Goal: Task Accomplishment & Management: Complete application form

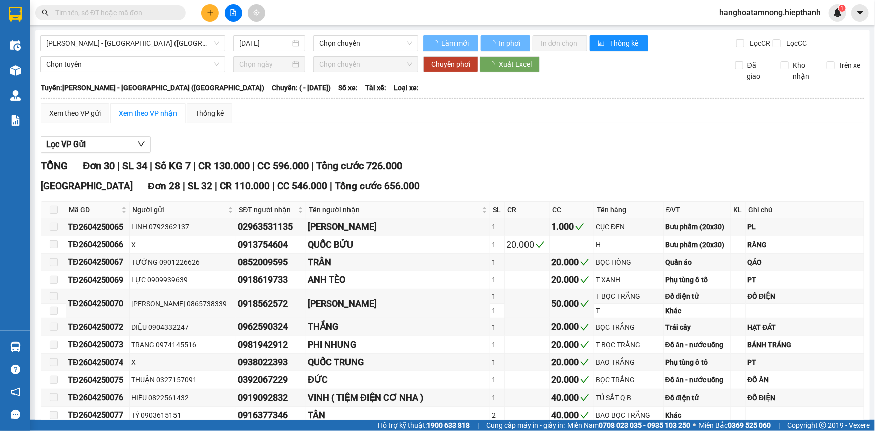
type input "[DATE]"
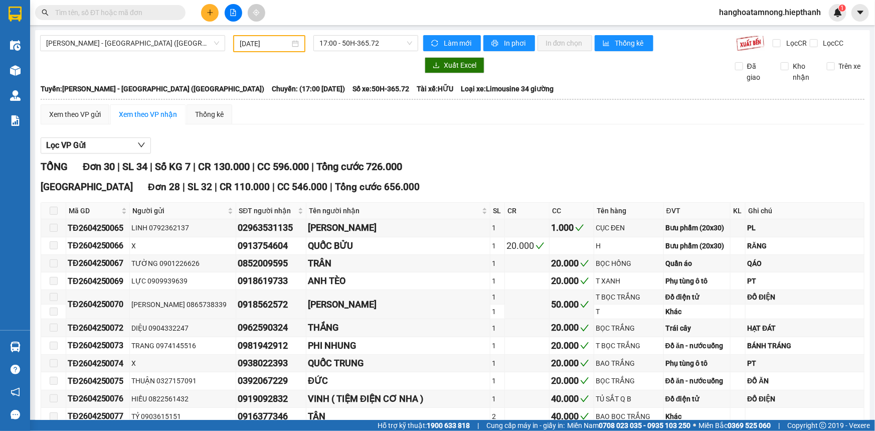
click at [211, 17] on button at bounding box center [210, 13] width 18 height 18
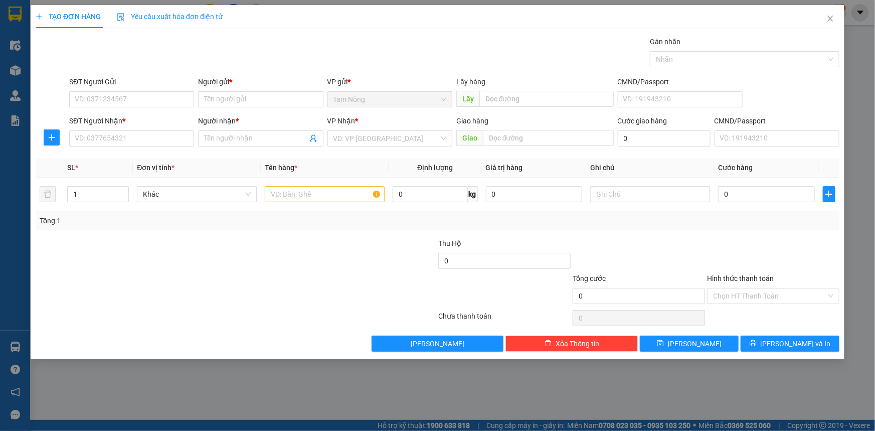
click at [293, 108] on div "Người gửi * Tên người gửi" at bounding box center [260, 93] width 125 height 35
click at [292, 105] on input "Người gửi *" at bounding box center [260, 99] width 125 height 16
click at [135, 91] on input "SĐT Người Gửi" at bounding box center [131, 99] width 125 height 16
type input "0911885113"
click at [179, 119] on div "0911885113 - ANH LONG" at bounding box center [131, 119] width 113 height 11
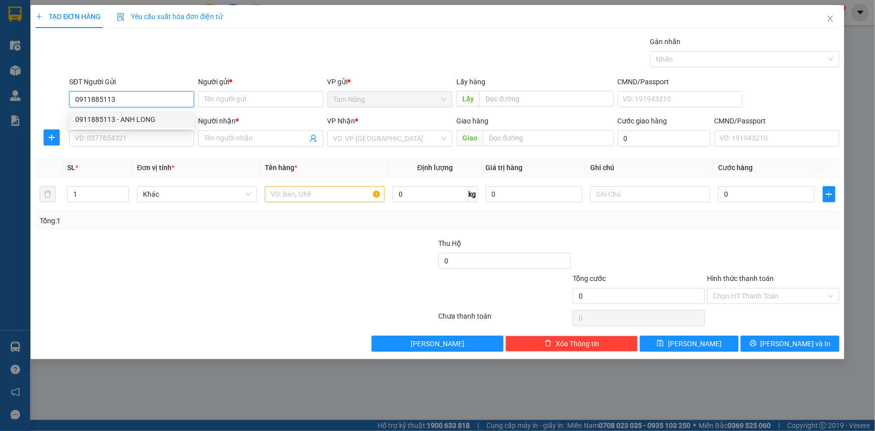
type input "ANH LONG"
type input "0911885113"
click at [160, 136] on input "SĐT Người Nhận *" at bounding box center [131, 138] width 125 height 16
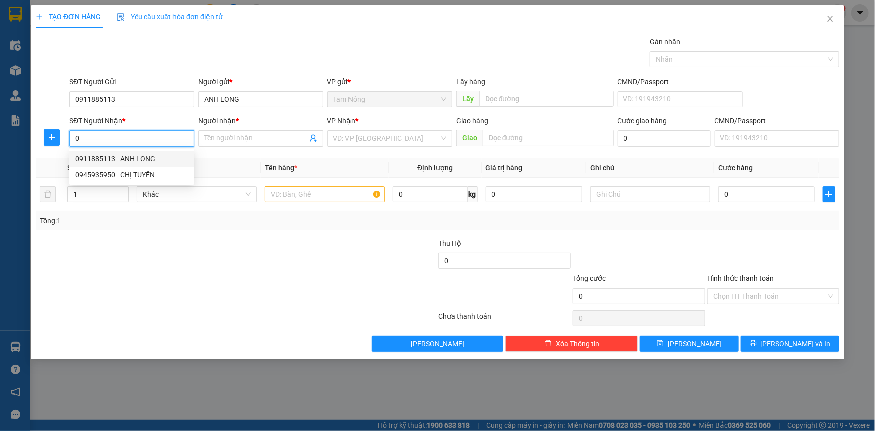
click at [137, 154] on div "0911885113 - ANH LONG" at bounding box center [131, 158] width 113 height 11
type input "0911885113"
type input "ANH LONG"
type input "0911885113"
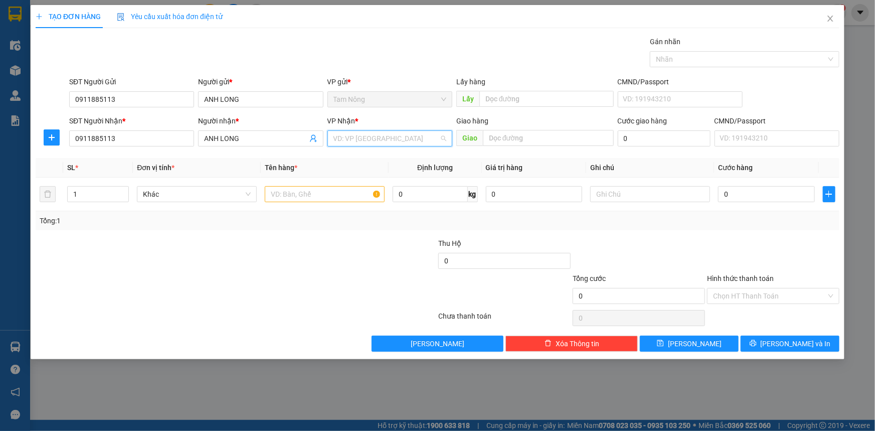
click at [336, 144] on input "search" at bounding box center [387, 138] width 106 height 15
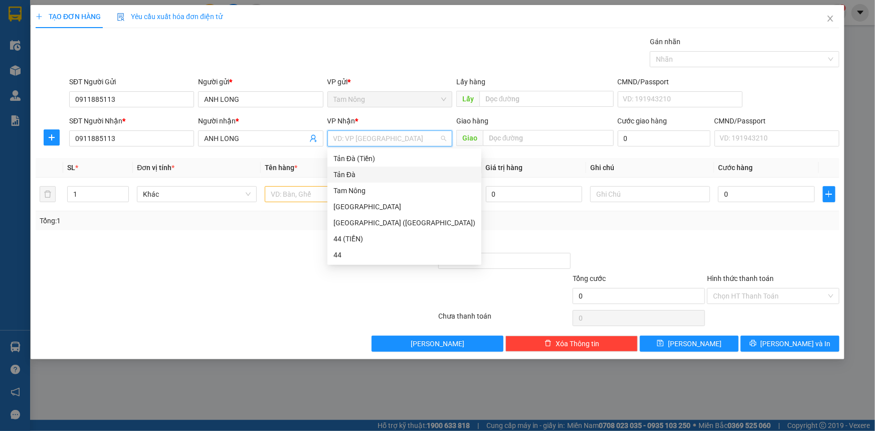
click at [341, 177] on div "Tản Đà" at bounding box center [405, 174] width 142 height 11
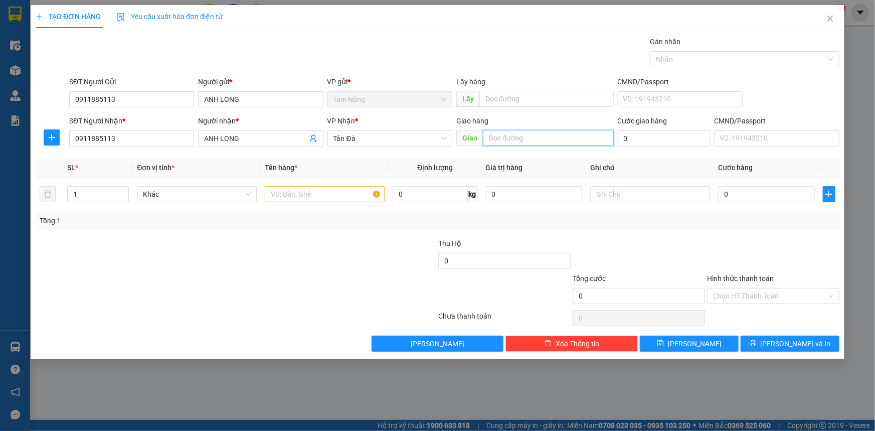
click at [485, 139] on input "text" at bounding box center [548, 138] width 131 height 16
type input "THU PHÍ TÂN AN"
click at [316, 204] on div at bounding box center [325, 194] width 120 height 20
click at [315, 202] on div at bounding box center [325, 194] width 120 height 20
click at [315, 201] on input "text" at bounding box center [325, 194] width 120 height 16
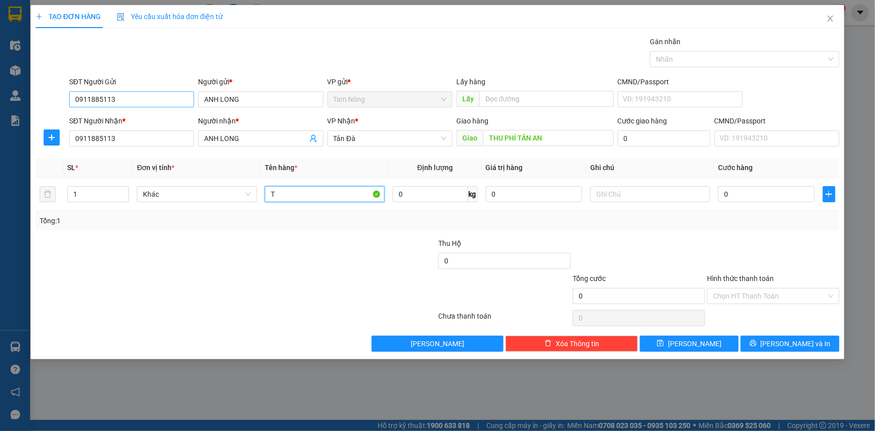
type input "T"
click at [186, 92] on input "0911885113" at bounding box center [131, 99] width 125 height 16
click at [160, 134] on div "0945935950 - CHỊ TUYỀN" at bounding box center [131, 135] width 113 height 11
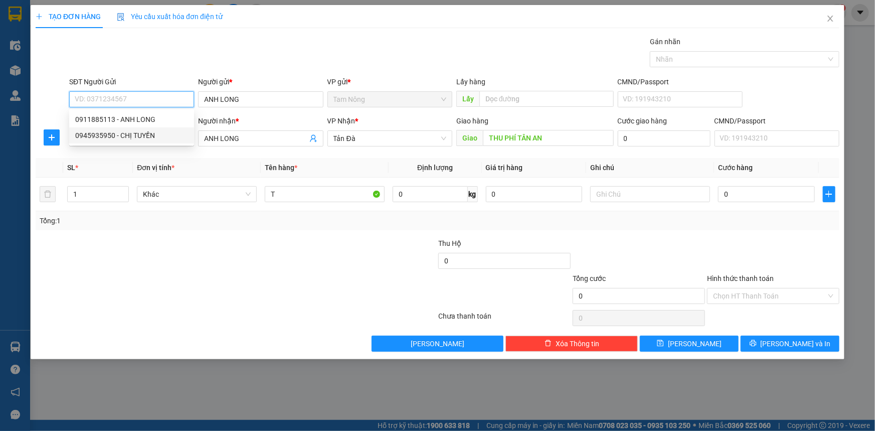
type input "0945935950"
type input "CHỊ TUYỀN"
type input "0945935950"
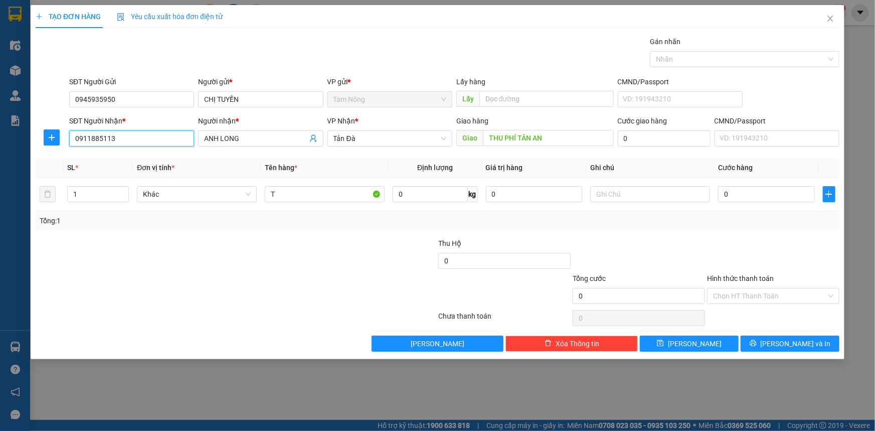
click at [166, 135] on input "0911885113" at bounding box center [131, 138] width 125 height 16
click at [152, 105] on input "0945935950" at bounding box center [131, 99] width 125 height 16
click at [142, 133] on input "0911885113" at bounding box center [131, 138] width 125 height 16
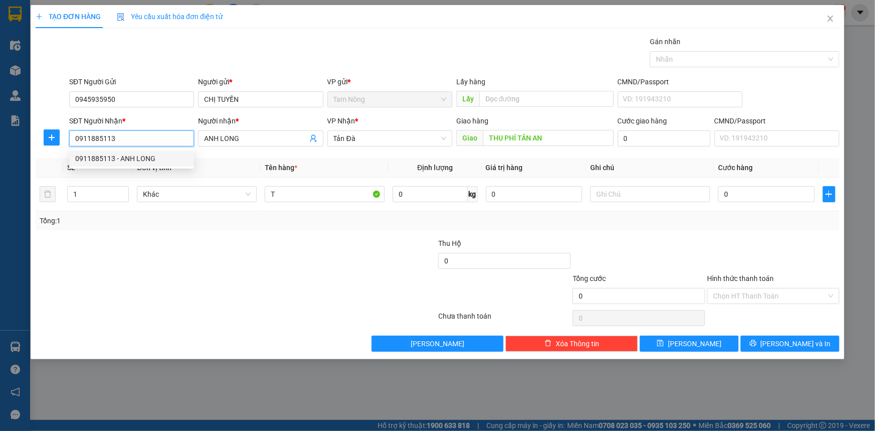
click at [142, 133] on input "0911885113" at bounding box center [131, 138] width 125 height 16
click at [141, 174] on div "0945935950 - CHỊ TUYỀN" at bounding box center [131, 174] width 113 height 11
type input "0945935950"
type input "CHỊ TUYỀN"
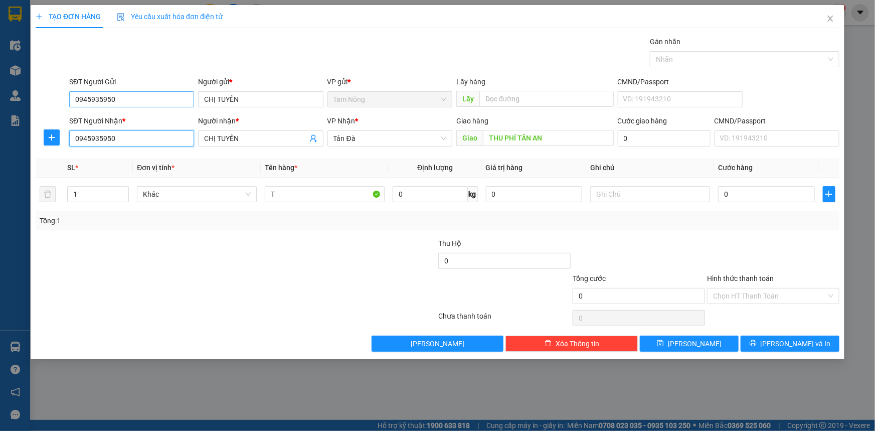
type input "0945935950"
click at [154, 92] on input "0945935950" at bounding box center [131, 99] width 125 height 16
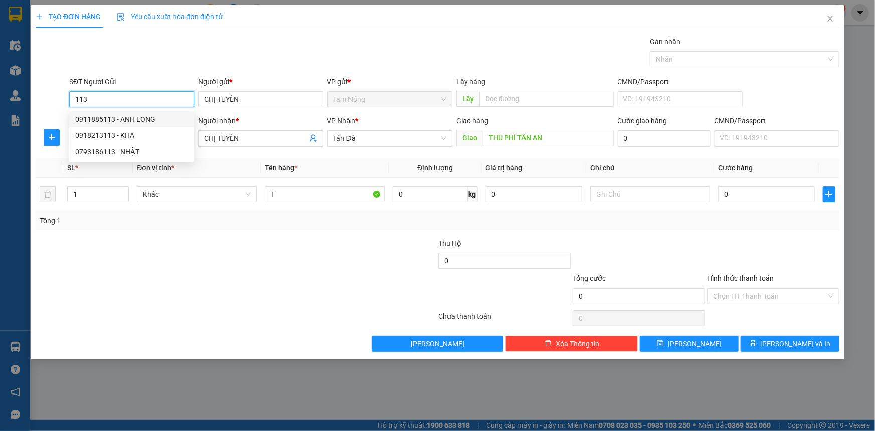
click at [166, 120] on div "0911885113 - ANH LONG" at bounding box center [131, 119] width 113 height 11
type input "0911885113"
type input "ANH LONG"
type input "0911885113"
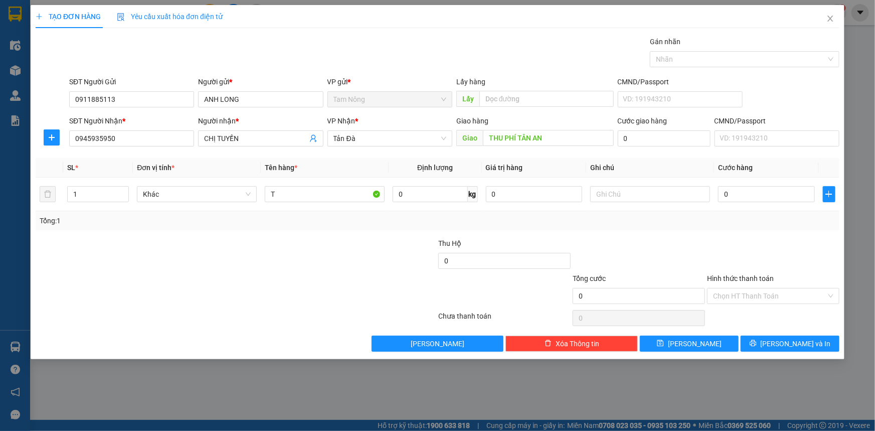
click at [312, 41] on div "Gói vận chuyển * Tiêu chuẩn Gán nhãn Nhãn" at bounding box center [454, 53] width 774 height 35
click at [176, 138] on input "0945935950" at bounding box center [131, 138] width 125 height 16
click at [141, 139] on input "0945935950" at bounding box center [131, 138] width 125 height 16
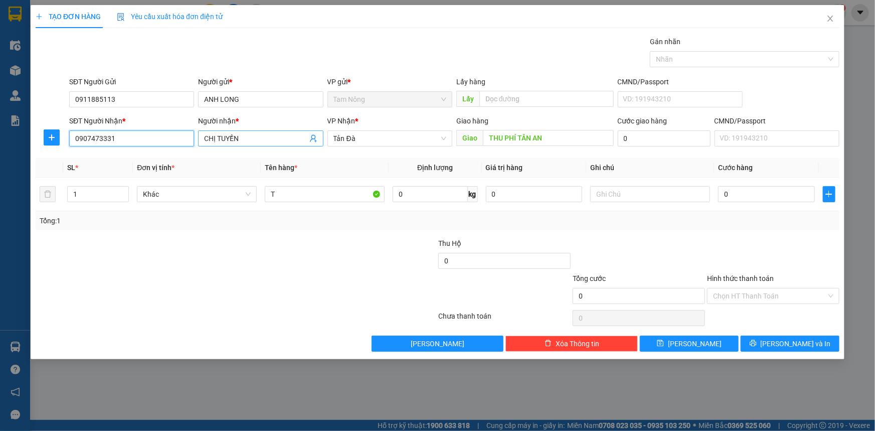
type input "0907473331"
click at [256, 143] on input "CHỊ TUYỀN" at bounding box center [255, 138] width 103 height 11
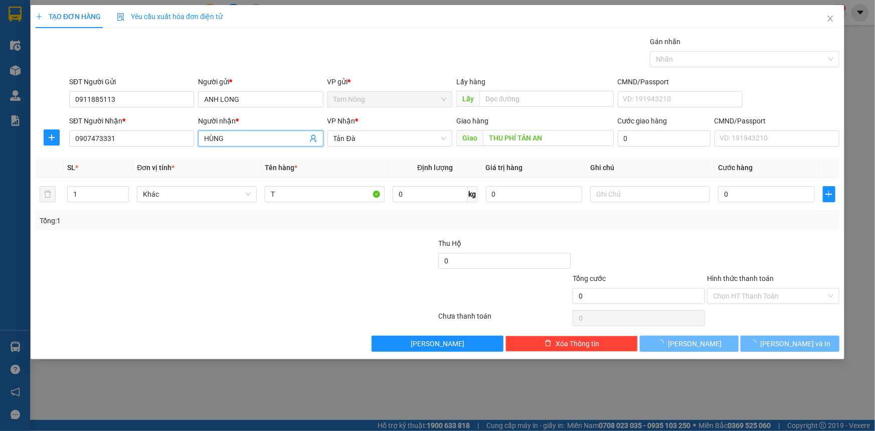
type input "HÙNG"
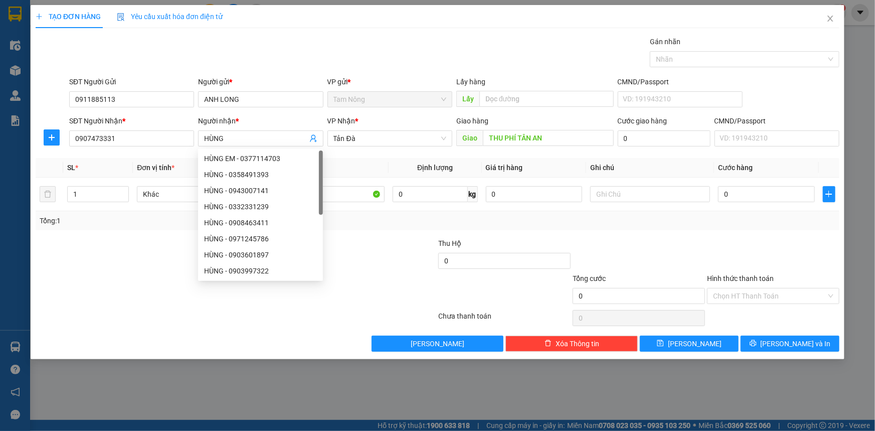
click at [421, 167] on span "Định lượng" at bounding box center [435, 167] width 36 height 8
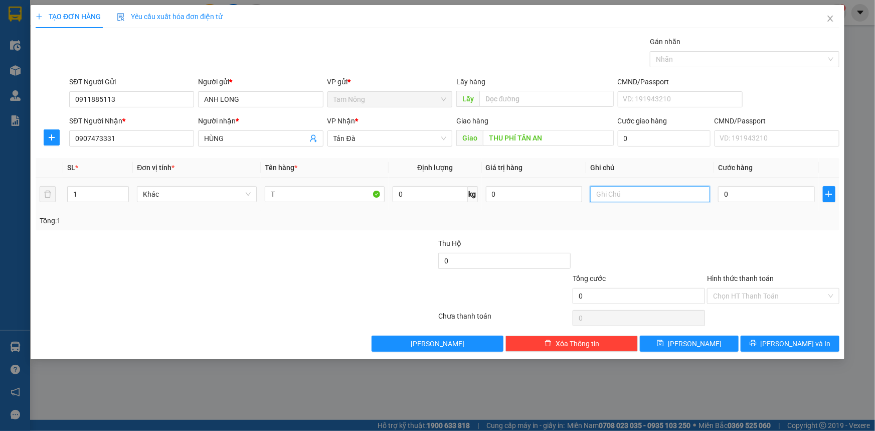
click at [627, 195] on input "text" at bounding box center [650, 194] width 120 height 16
type input "NẤM"
click at [787, 195] on input "0" at bounding box center [766, 194] width 97 height 16
type input "5"
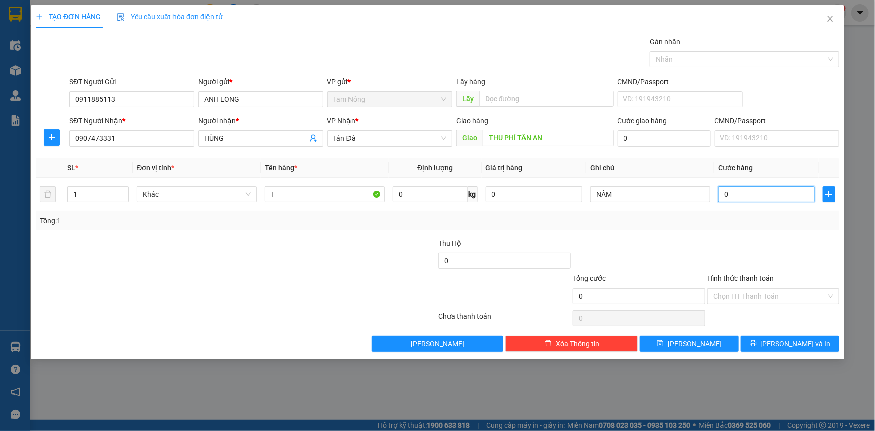
type input "5"
type input "50"
type input "50.000"
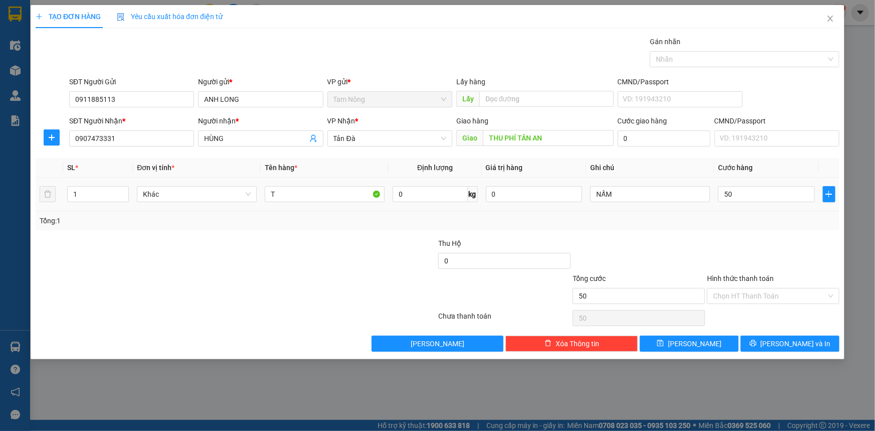
type input "50.000"
click at [736, 230] on div "Transit Pickup Surcharge Ids Transit Deliver Surcharge Ids Transit Deliver Surc…" at bounding box center [438, 193] width 804 height 315
click at [752, 297] on input "Hình thức thanh toán" at bounding box center [769, 295] width 113 height 15
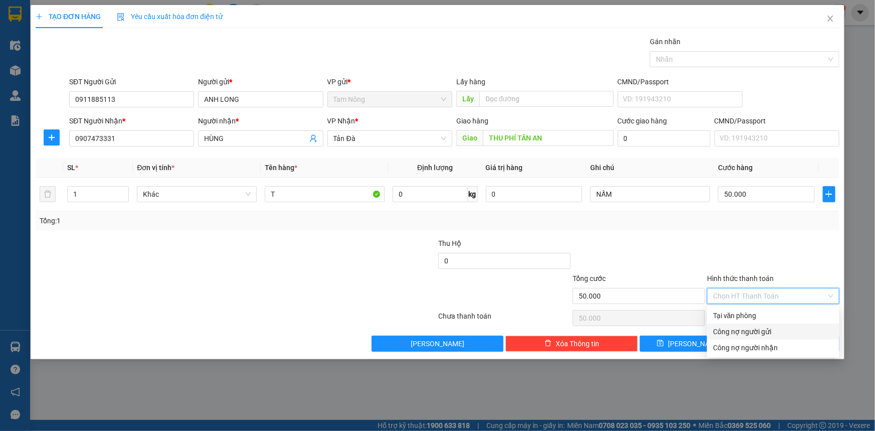
click at [740, 317] on div "Tại văn phòng" at bounding box center [773, 315] width 120 height 11
type input "0"
click at [749, 239] on div at bounding box center [773, 255] width 134 height 35
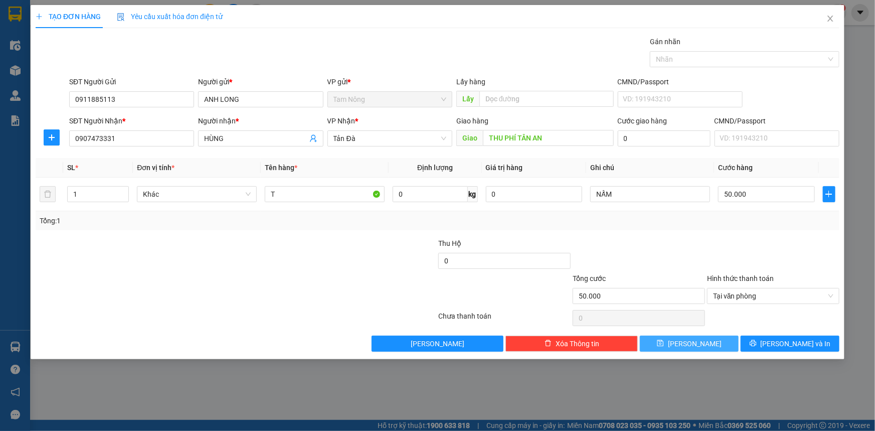
click at [704, 342] on button "[PERSON_NAME]" at bounding box center [689, 344] width 99 height 16
type input "0"
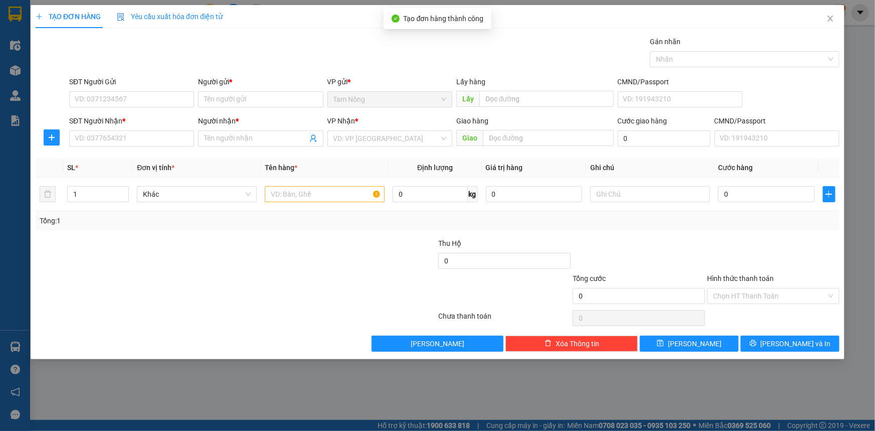
click at [716, 389] on div "TẠO ĐƠN HÀNG Yêu cầu xuất hóa đơn điện tử Transit Pickup Surcharge Ids Transit …" at bounding box center [437, 215] width 875 height 431
click at [717, 386] on div "TẠO ĐƠN HÀNG Yêu cầu xuất hóa đơn điện tử Transit Pickup Surcharge Ids Transit …" at bounding box center [437, 215] width 875 height 431
click at [831, 18] on icon "close" at bounding box center [830, 19] width 6 height 6
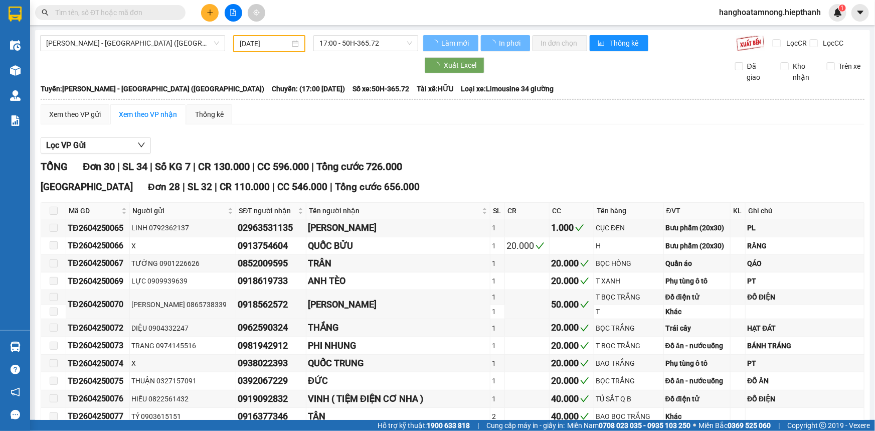
click at [608, 115] on div "Xem theo VP gửi Xem theo VP nhận Thống kê" at bounding box center [453, 114] width 824 height 20
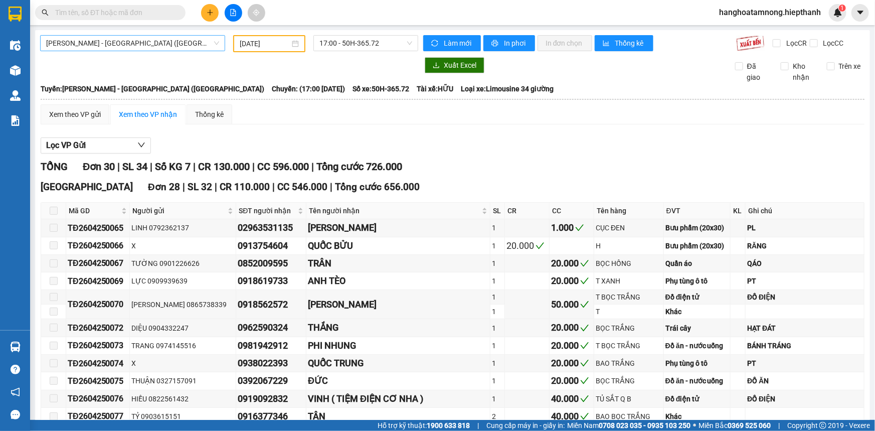
click at [140, 40] on span "[PERSON_NAME] - [GEOGRAPHIC_DATA] ([GEOGRAPHIC_DATA])" at bounding box center [132, 43] width 173 height 15
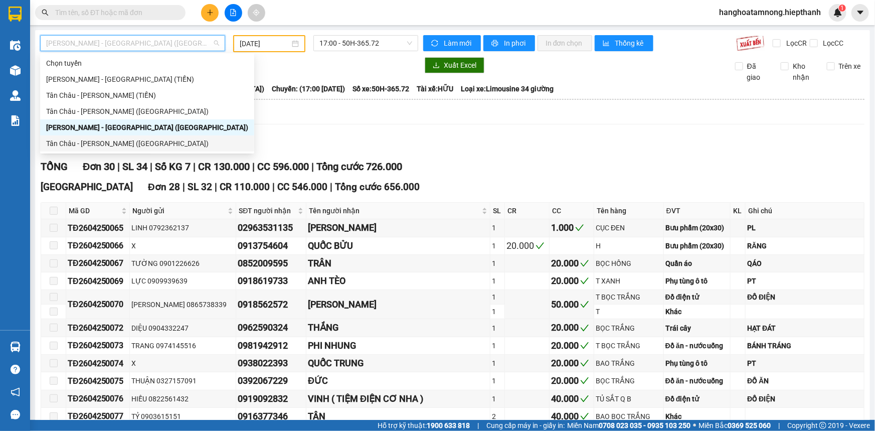
click at [115, 142] on div "Tân Châu - [PERSON_NAME] ([GEOGRAPHIC_DATA])" at bounding box center [147, 143] width 202 height 11
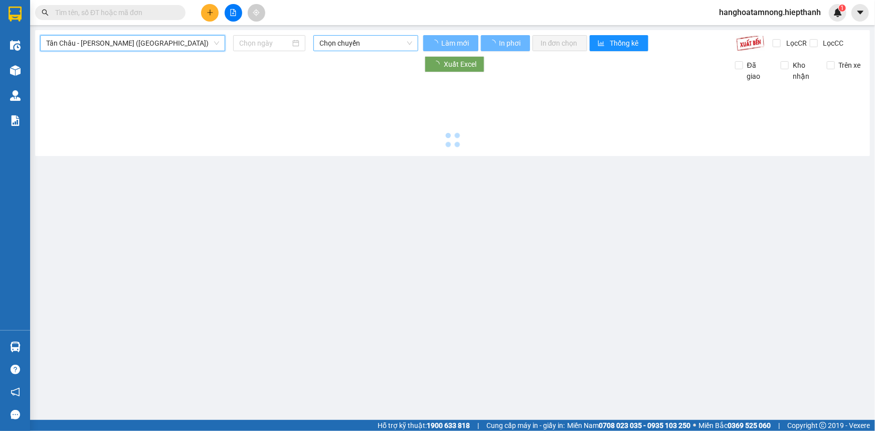
type input "[DATE]"
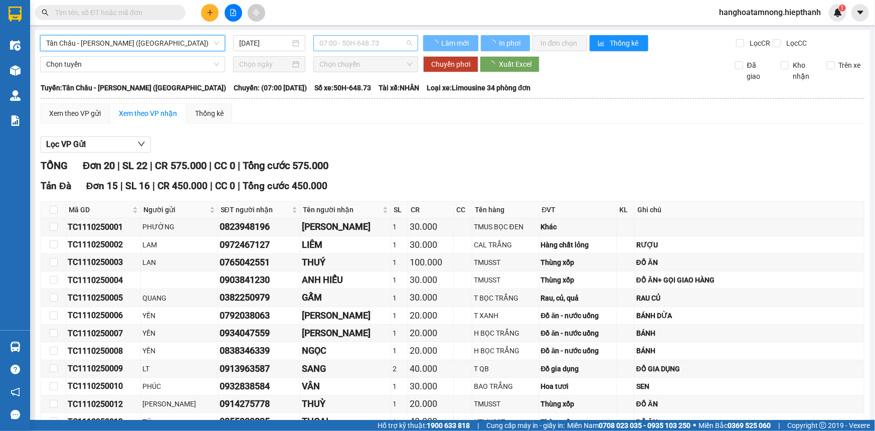
click at [356, 45] on span "07:00 - 50H-648.73" at bounding box center [365, 43] width 93 height 15
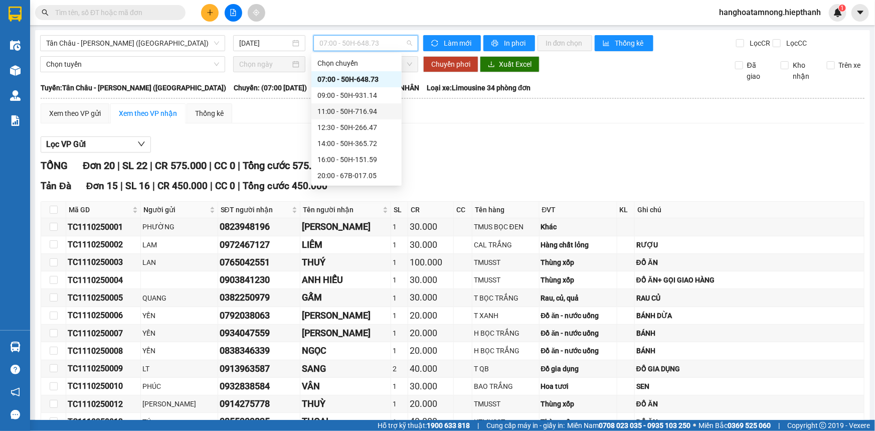
click at [346, 107] on div "11:00 - 50H-716.94" at bounding box center [356, 111] width 78 height 11
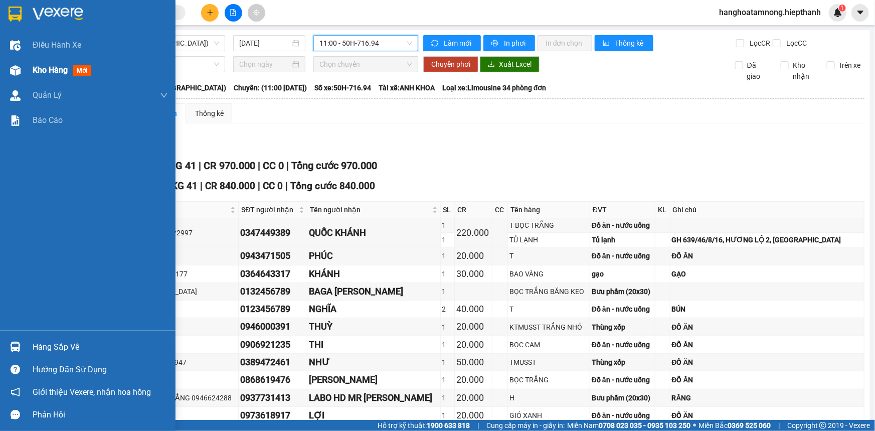
click at [50, 64] on div "Kho hàng mới" at bounding box center [64, 70] width 63 height 13
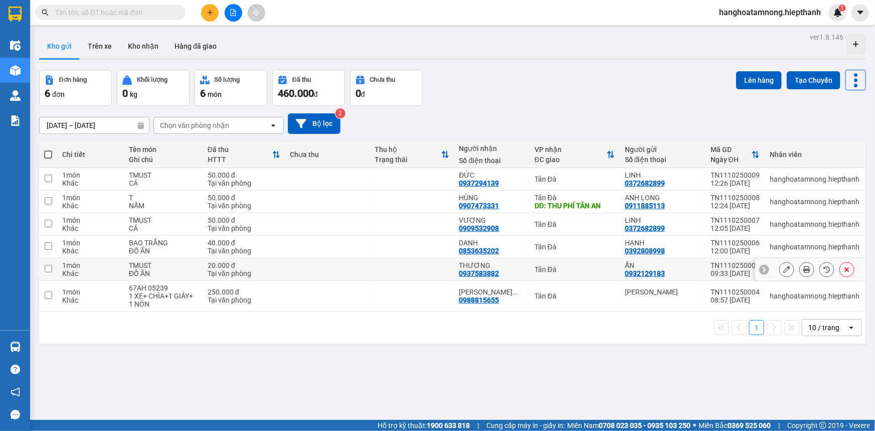
click at [45, 267] on input "checkbox" at bounding box center [49, 269] width 8 height 8
checkbox input "true"
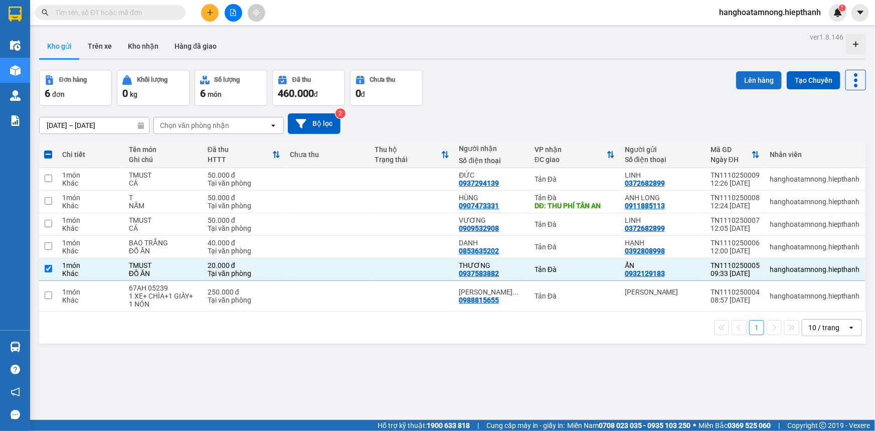
click at [756, 78] on button "Lên hàng" at bounding box center [759, 80] width 46 height 18
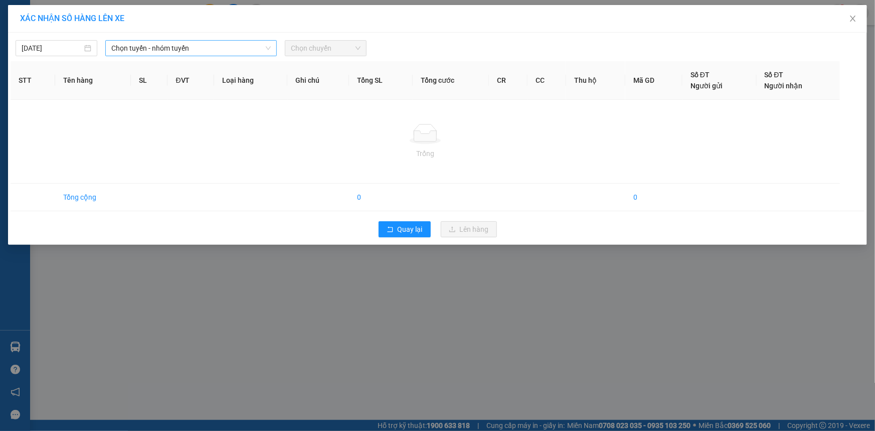
click at [209, 44] on span "Chọn tuyến - nhóm tuyến" at bounding box center [190, 48] width 159 height 15
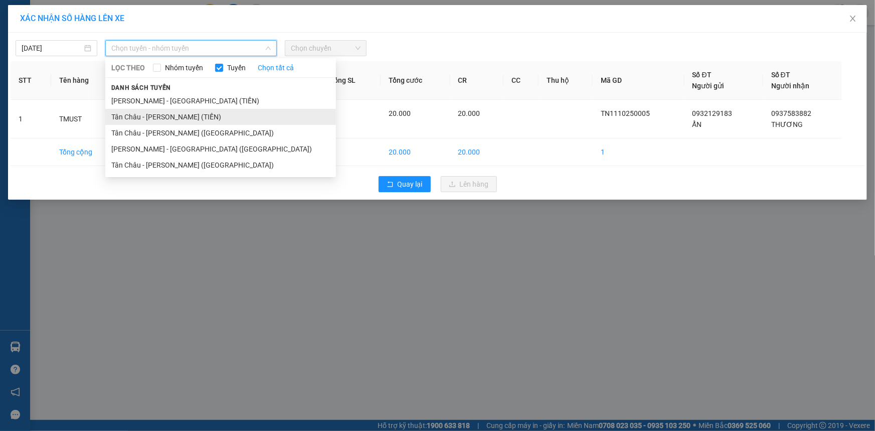
drag, startPoint x: 149, startPoint y: 115, endPoint x: 175, endPoint y: 90, distance: 35.5
click at [149, 115] on li "Tân Châu - [PERSON_NAME] (TIỀN)" at bounding box center [220, 117] width 231 height 16
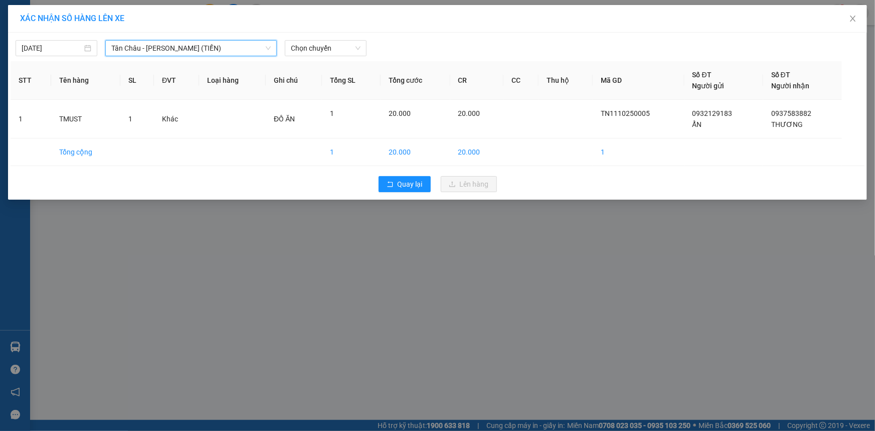
click at [230, 41] on span "Tân Châu - [PERSON_NAME] (TIỀN)" at bounding box center [190, 48] width 159 height 15
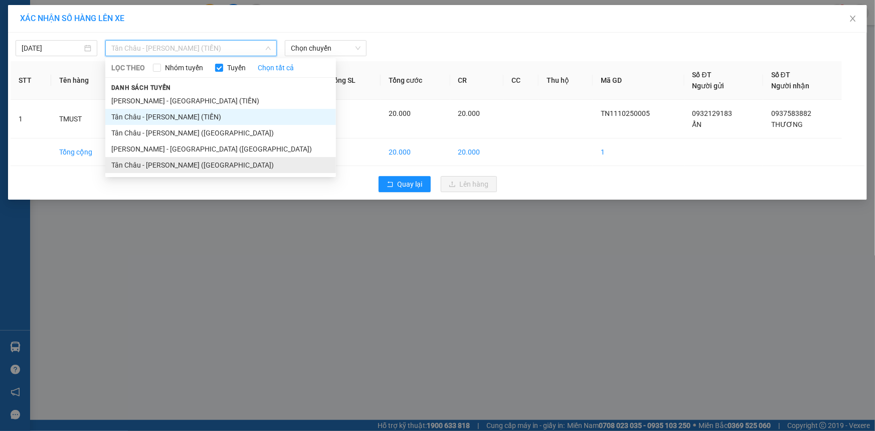
click at [169, 165] on li "Tân Châu - [PERSON_NAME] ([GEOGRAPHIC_DATA])" at bounding box center [220, 165] width 231 height 16
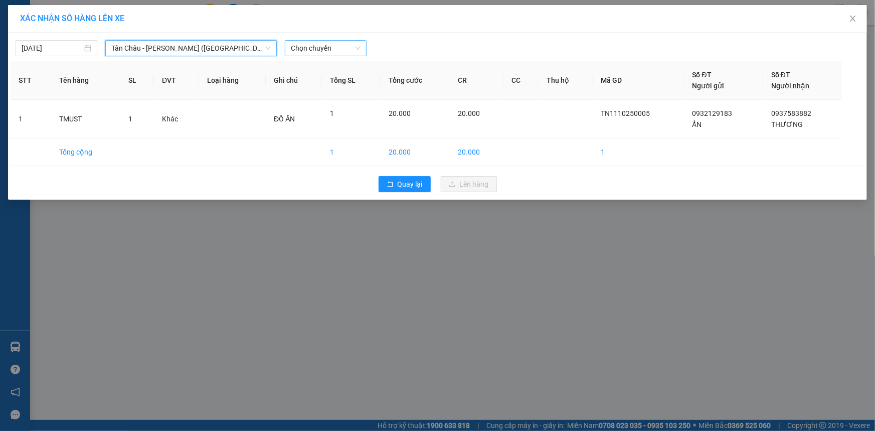
click at [338, 51] on span "Chọn chuyến" at bounding box center [326, 48] width 70 height 15
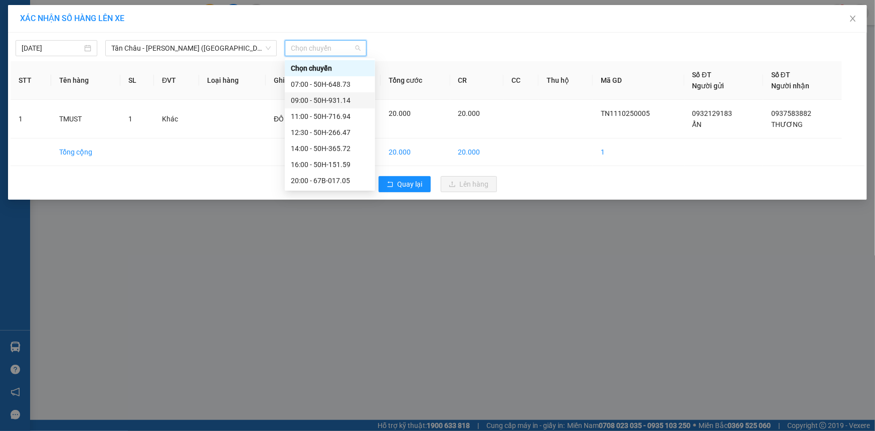
click at [316, 98] on div "09:00 - 50H-931.14" at bounding box center [330, 100] width 78 height 11
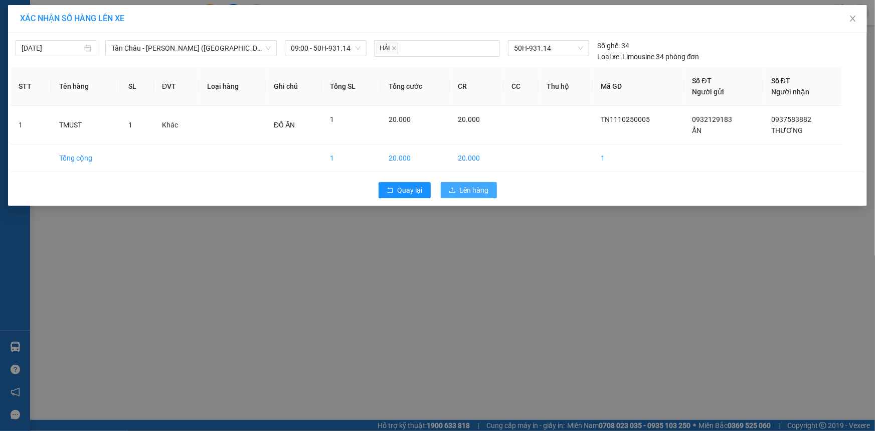
click at [473, 190] on span "Lên hàng" at bounding box center [474, 190] width 29 height 11
